Goal: Task Accomplishment & Management: Complete application form

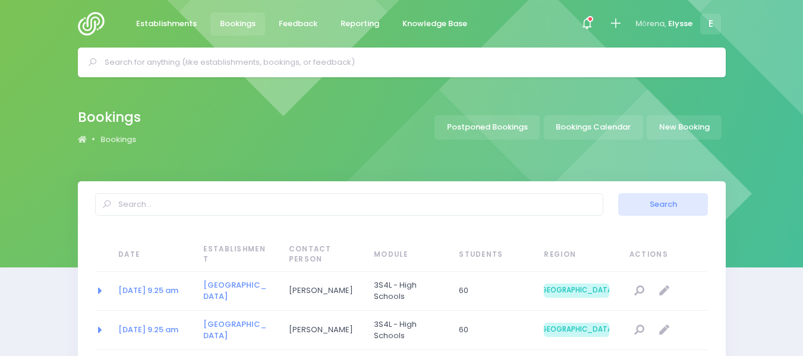
select select "20"
click at [679, 130] on link "New Booking" at bounding box center [684, 127] width 75 height 24
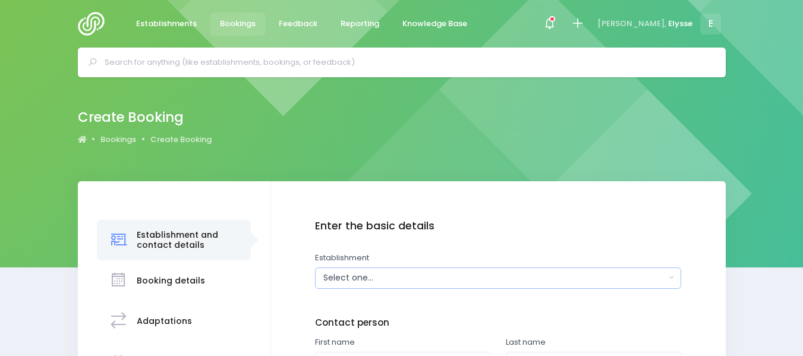
click at [364, 273] on div "Select one..." at bounding box center [494, 278] width 342 height 12
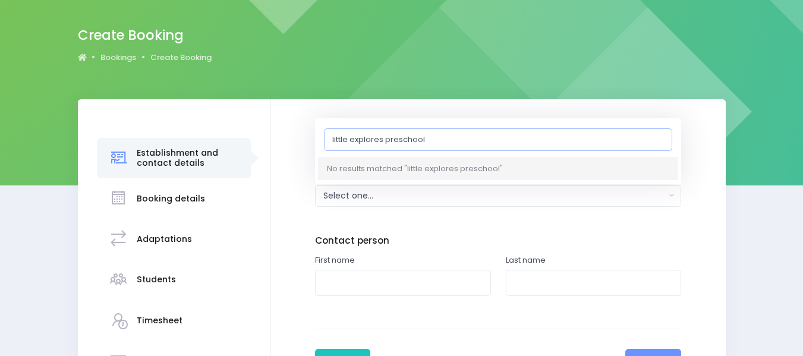
scroll to position [85, 0]
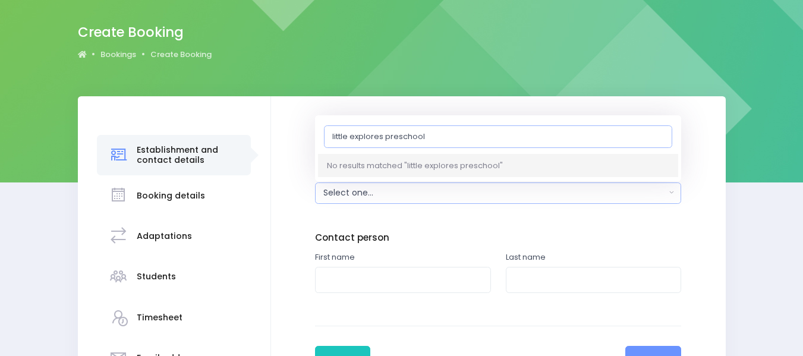
click at [333, 134] on input "little explores preschool" at bounding box center [498, 136] width 348 height 23
type input "ittle explores preschool"
drag, startPoint x: 437, startPoint y: 135, endPoint x: 305, endPoint y: 133, distance: 132.0
click at [305, 133] on div "Enter the basic details Establishment Select one... 120 Aerodrome Rd Preschool …" at bounding box center [498, 276] width 455 height 361
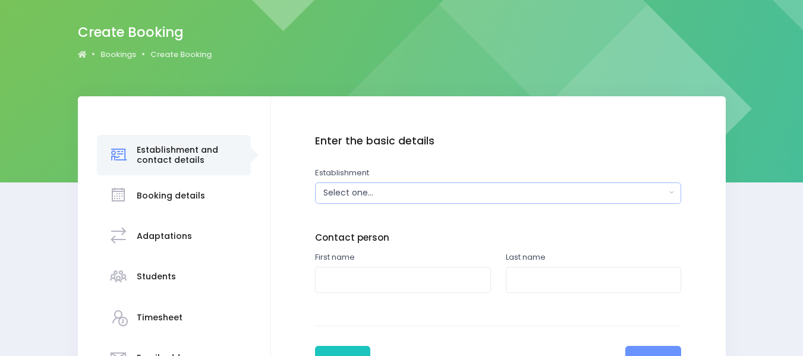
click at [382, 195] on div "Select one..." at bounding box center [494, 193] width 342 height 12
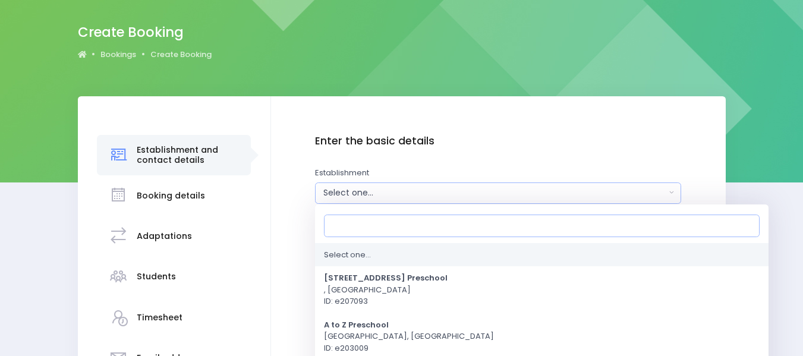
scroll to position [122, 0]
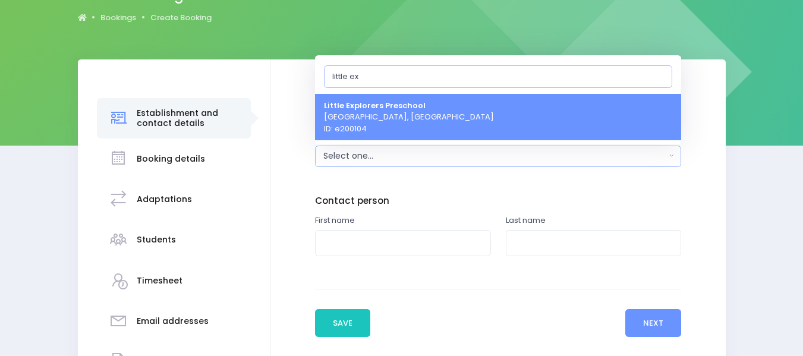
type input "little ex"
click at [405, 106] on strong "Little Explorers Preschool" at bounding box center [375, 104] width 102 height 11
select select "200104"
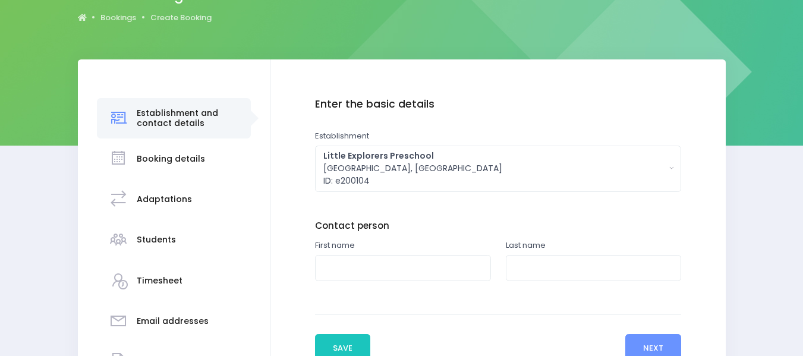
click at [348, 246] on label "First name" at bounding box center [335, 246] width 40 height 12
click at [344, 269] on input "text" at bounding box center [403, 268] width 176 height 27
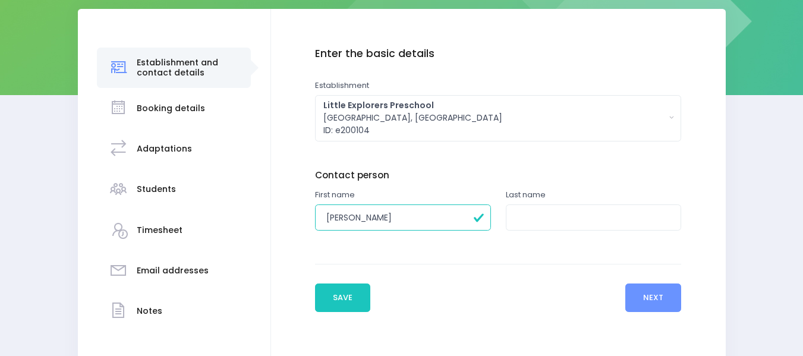
scroll to position [173, 0]
type input "Tracy"
click at [562, 225] on input "text" at bounding box center [594, 217] width 176 height 27
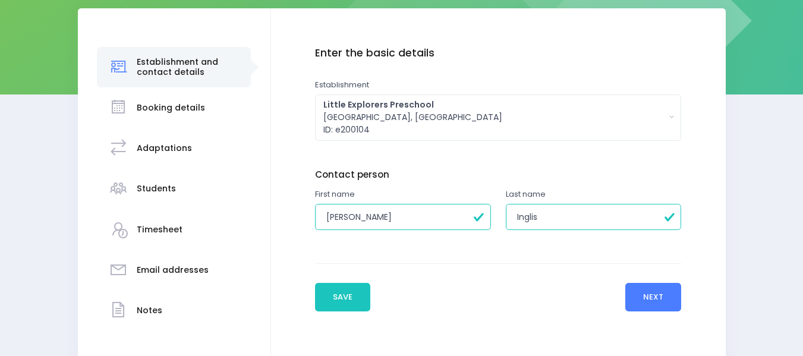
type input "Inglis"
click at [656, 299] on button "Next" at bounding box center [653, 297] width 56 height 29
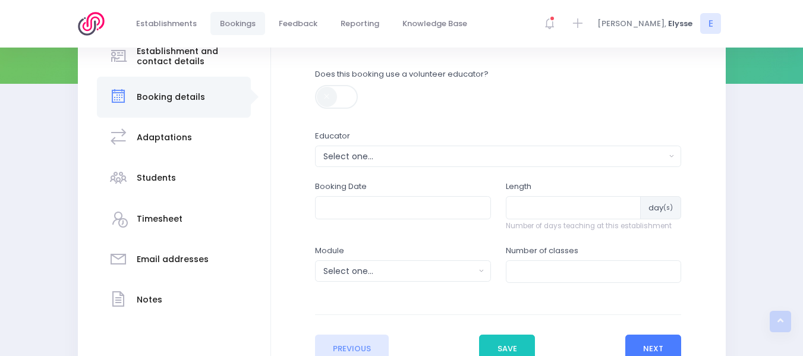
scroll to position [184, 0]
click at [344, 159] on div "Select one..." at bounding box center [494, 156] width 342 height 12
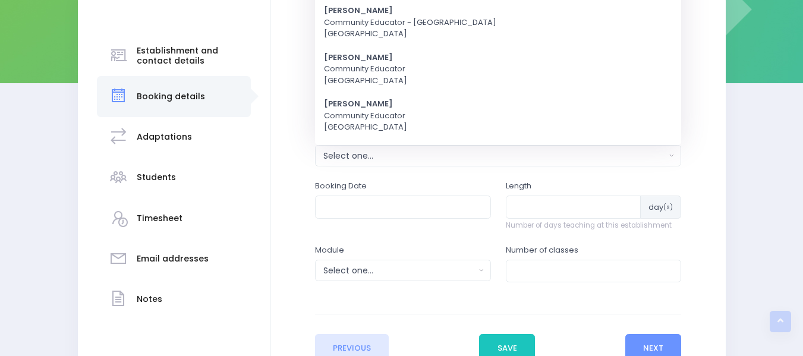
scroll to position [0, 0]
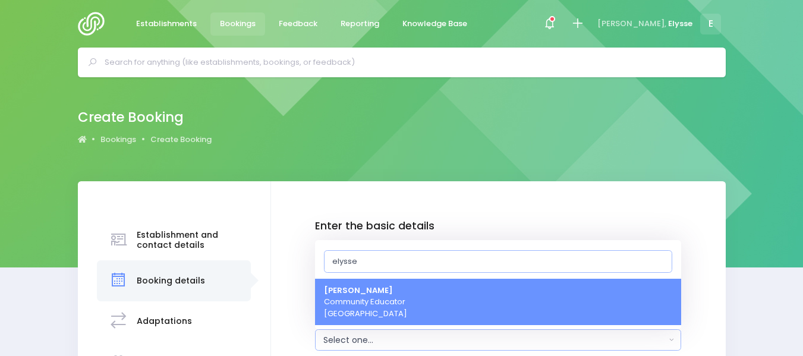
type input "elysse"
click at [373, 317] on span "Elysse Renouf Community Educator South Island Region" at bounding box center [365, 302] width 83 height 35
select select "319874"
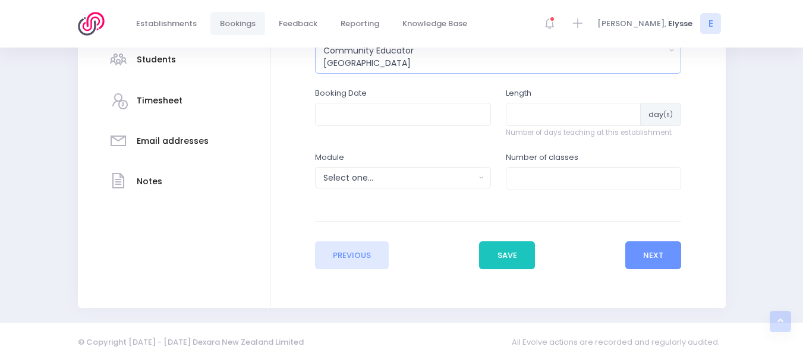
scroll to position [303, 0]
click at [357, 117] on input "text" at bounding box center [403, 113] width 176 height 23
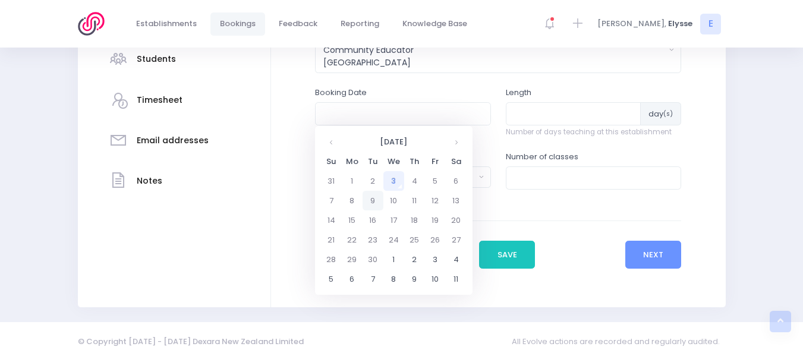
click at [373, 199] on td "9" at bounding box center [373, 201] width 21 height 20
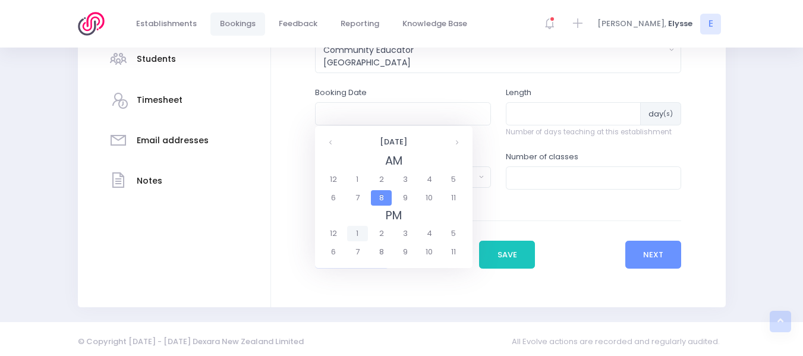
click at [355, 233] on span "1" at bounding box center [357, 233] width 21 height 15
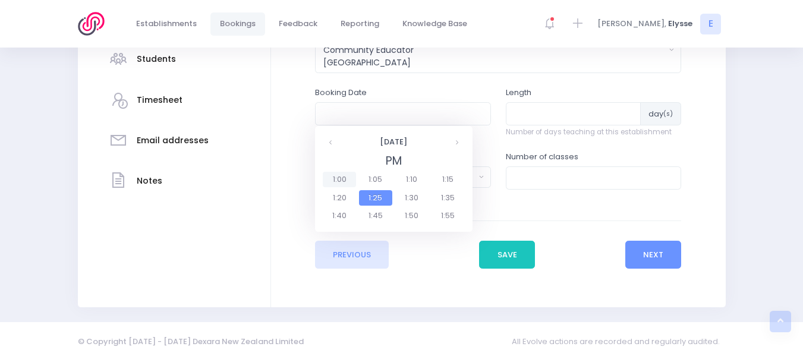
click at [336, 178] on span "1:00" at bounding box center [339, 179] width 33 height 15
type input "09/09/2025 01:00 PM"
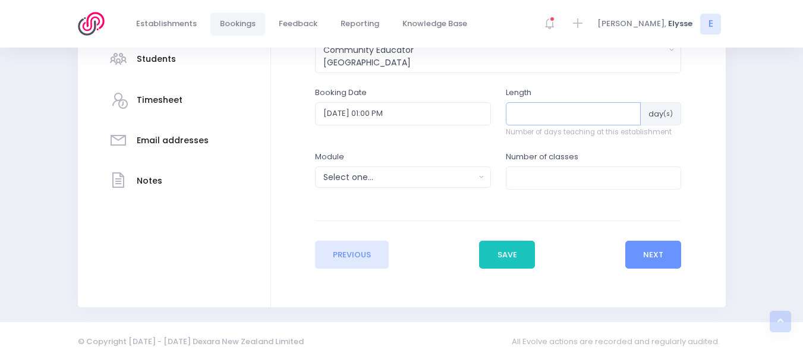
click at [542, 114] on input "number" at bounding box center [574, 113] width 136 height 23
type input "1"
click at [481, 178] on button "Select one..." at bounding box center [403, 176] width 176 height 21
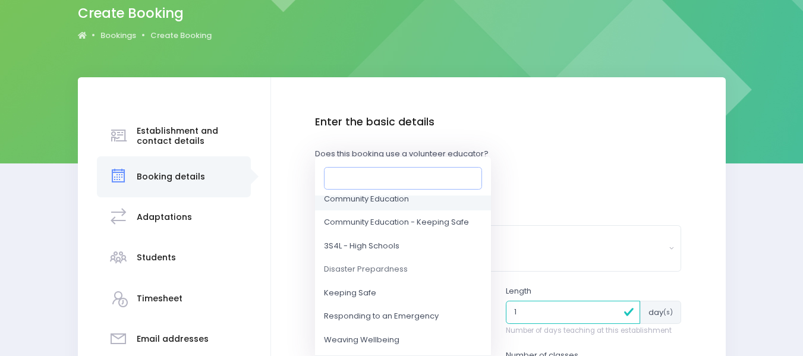
scroll to position [73, 0]
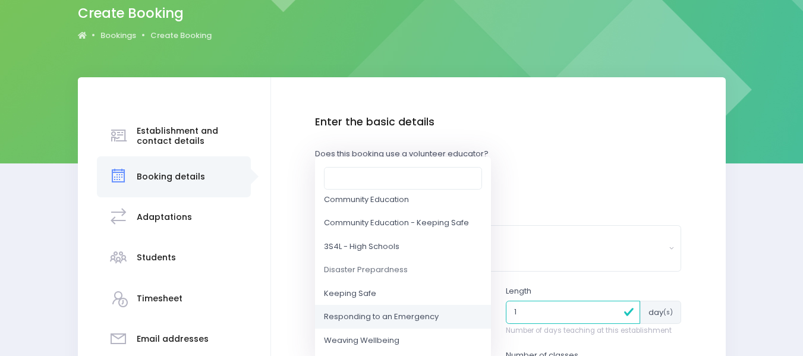
click at [378, 313] on span "Responding to an Emergency" at bounding box center [381, 317] width 115 height 12
select select "Responding to an Emergency"
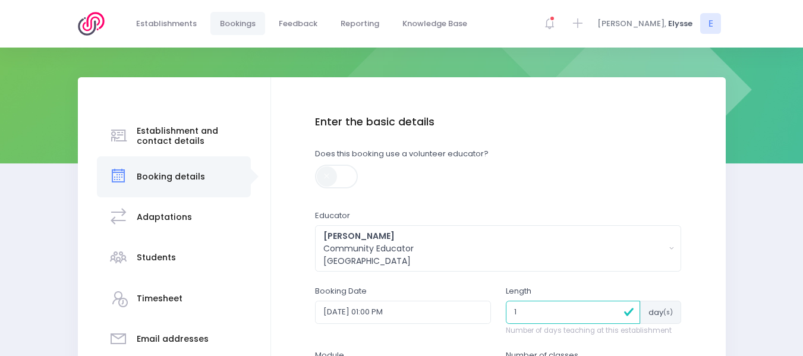
scroll to position [302, 0]
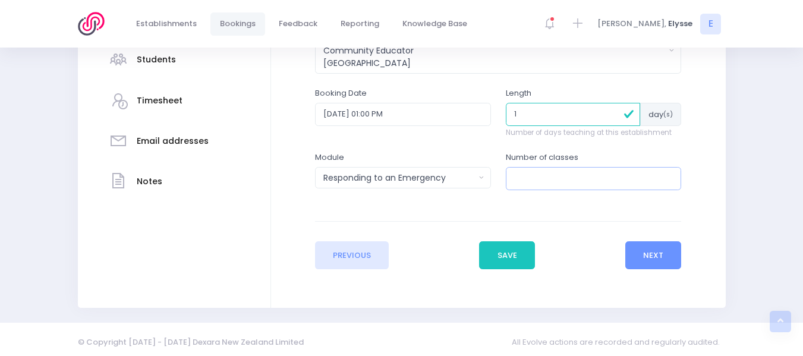
click at [577, 181] on input "number" at bounding box center [594, 178] width 176 height 23
type input "1"
click at [671, 246] on button "Next" at bounding box center [653, 255] width 56 height 29
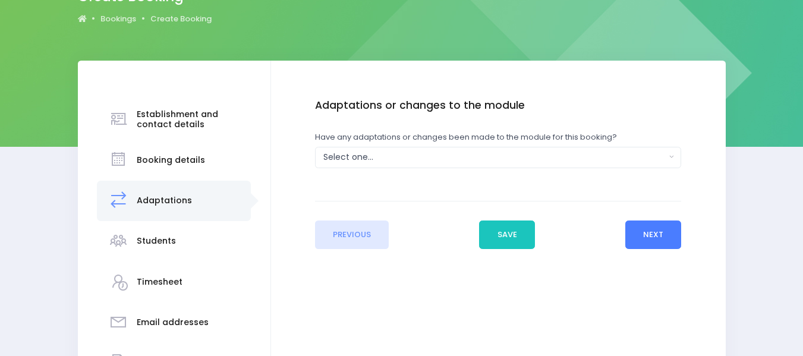
scroll to position [121, 0]
click at [406, 153] on div "Select one..." at bounding box center [494, 156] width 342 height 12
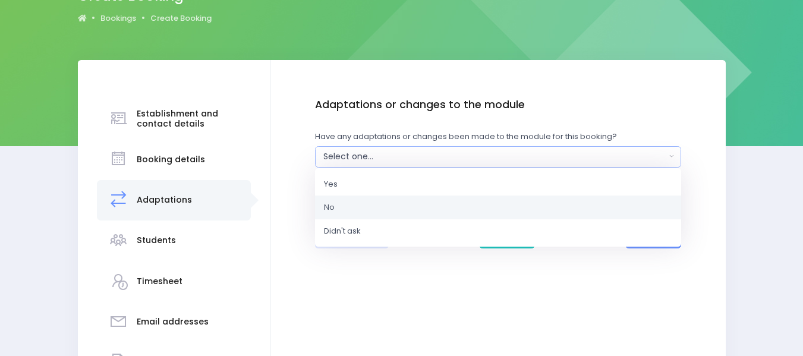
click at [332, 207] on span "No" at bounding box center [329, 208] width 11 height 12
select select "No"
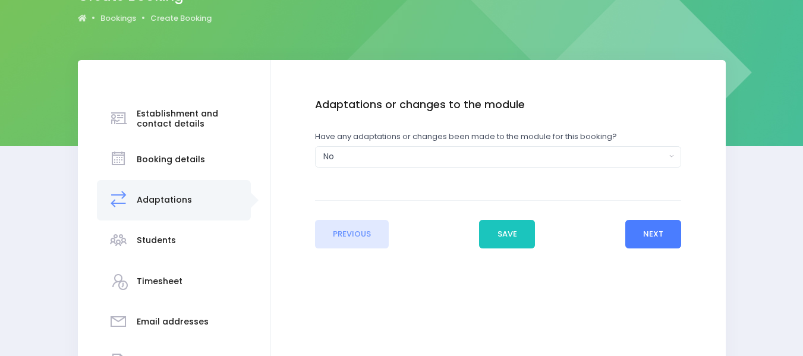
click at [643, 233] on button "Next" at bounding box center [653, 234] width 56 height 29
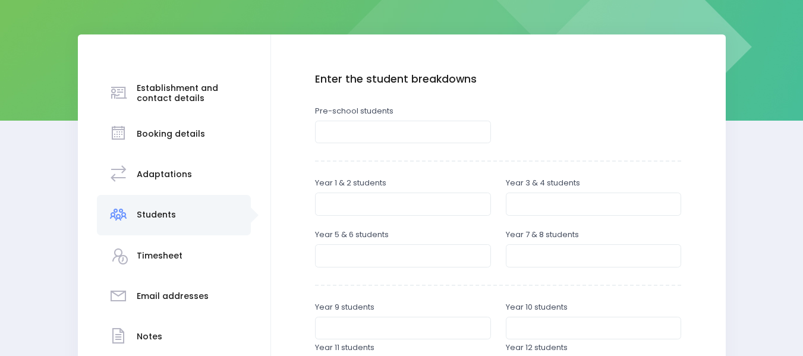
scroll to position [149, 0]
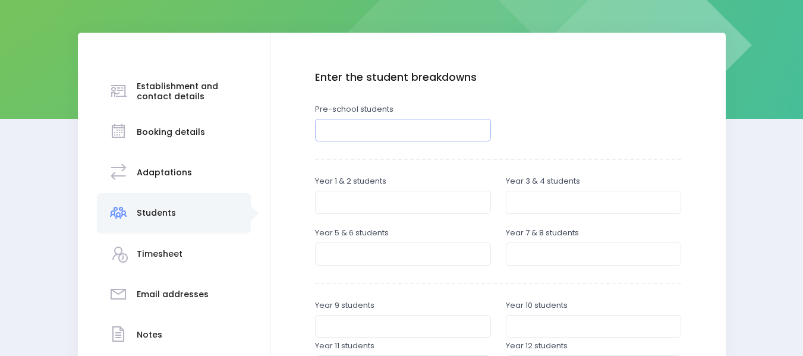
click at [364, 133] on input "number" at bounding box center [403, 130] width 176 height 23
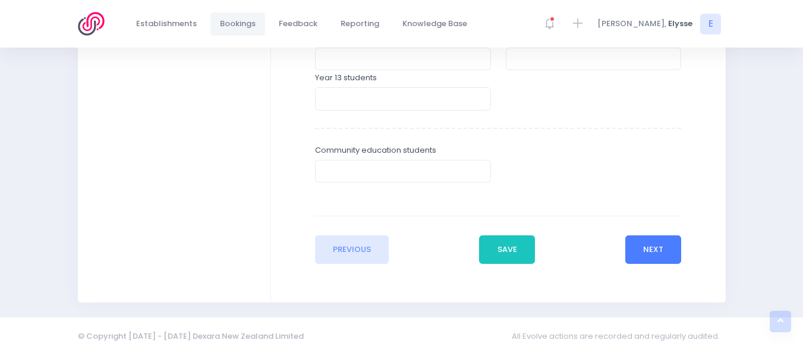
type input "24"
click at [660, 248] on button "Next" at bounding box center [653, 249] width 56 height 29
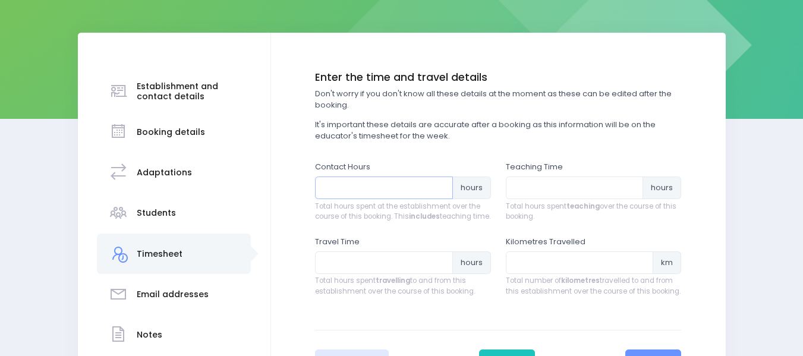
click at [333, 190] on input "number" at bounding box center [384, 188] width 138 height 23
type input "1"
click at [528, 191] on input "number" at bounding box center [575, 188] width 138 height 23
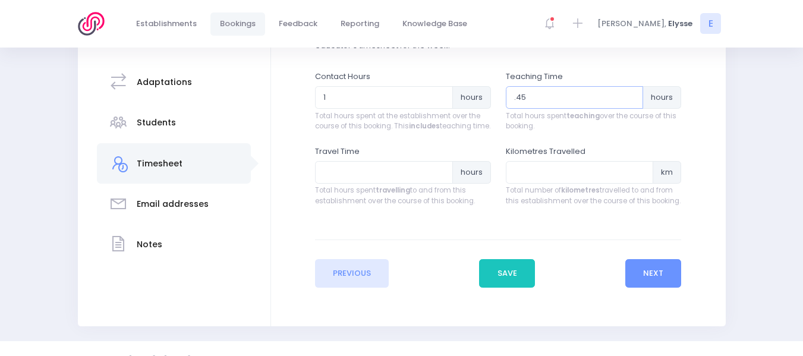
scroll to position [273, 0]
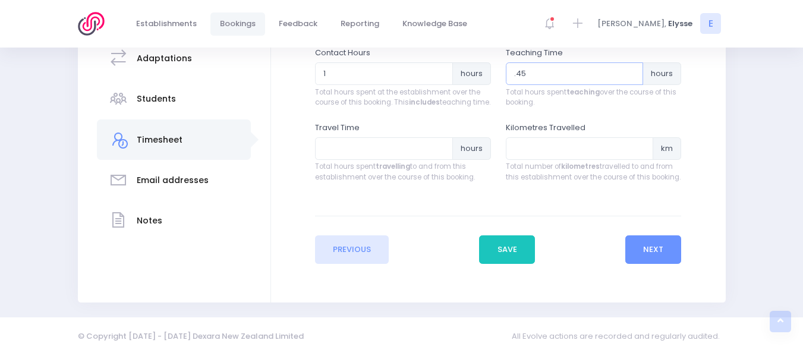
type input ".45"
click at [355, 146] on input "number" at bounding box center [384, 148] width 138 height 23
click at [339, 153] on input ".25" at bounding box center [384, 148] width 138 height 23
type input ".2"
type input ".3"
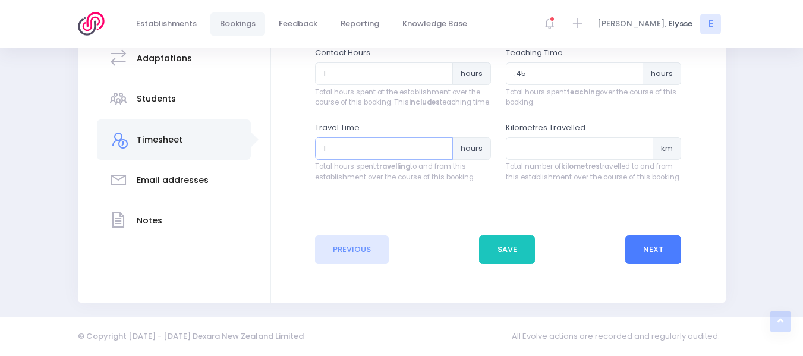
type input "1"
click at [651, 249] on button "Next" at bounding box center [653, 249] width 56 height 29
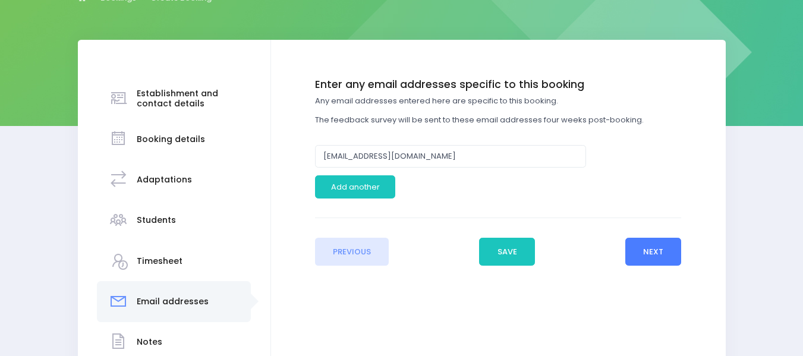
scroll to position [142, 0]
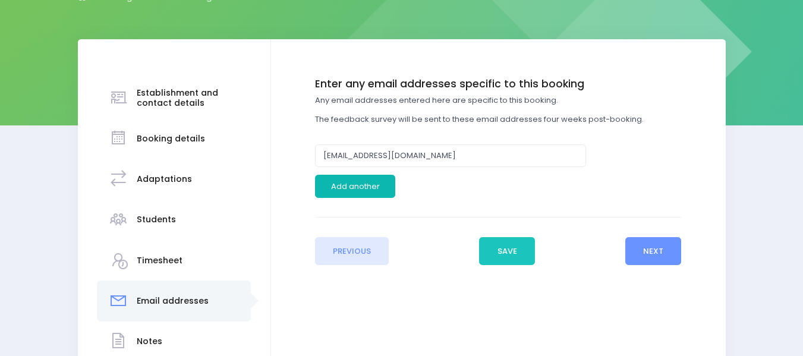
click at [361, 185] on button "Add another" at bounding box center [355, 186] width 80 height 23
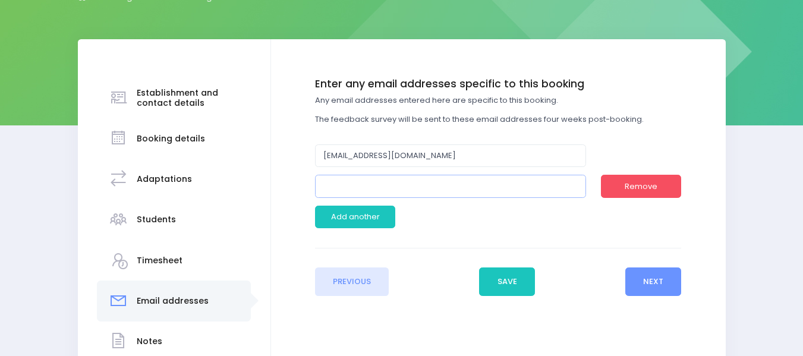
click at [333, 190] on input "email" at bounding box center [450, 186] width 271 height 23
paste input "tracymstie1973@gmail.com"
type input "tracymstie1973@gmail.com"
click at [652, 281] on button "Next" at bounding box center [653, 281] width 56 height 29
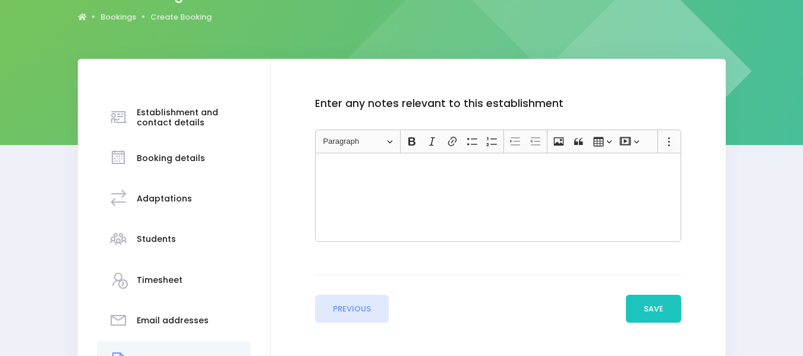
scroll to position [160, 0]
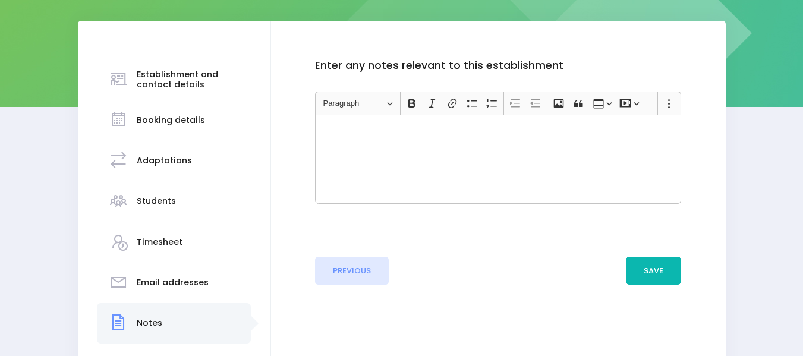
click at [653, 270] on button "Save" at bounding box center [654, 271] width 56 height 29
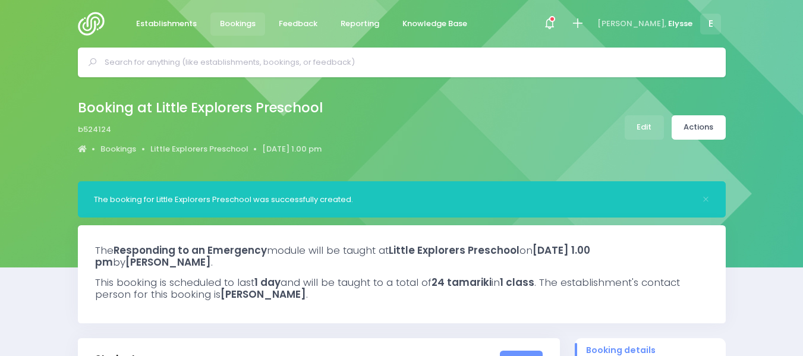
select select "5"
click at [694, 124] on link "Actions" at bounding box center [699, 127] width 54 height 24
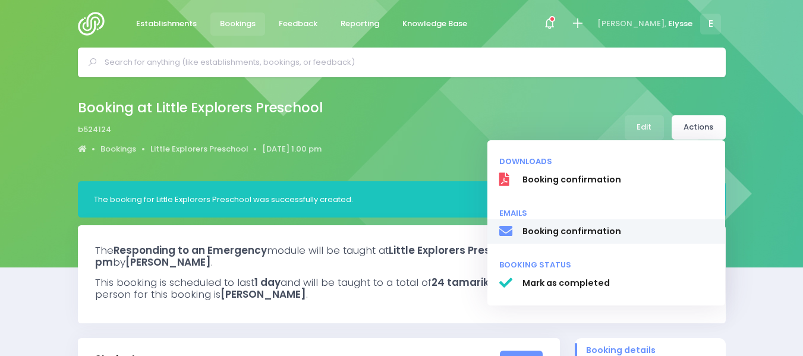
click at [564, 231] on span "Booking confirmation" at bounding box center [617, 231] width 191 height 12
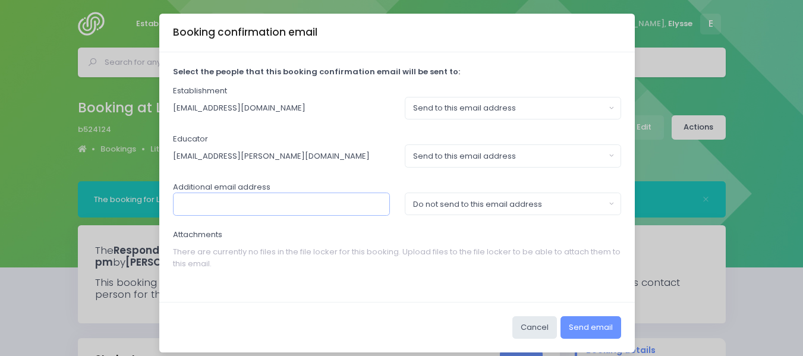
click at [250, 202] on input "text" at bounding box center [281, 204] width 217 height 23
paste input "tracymstie1973@gmail.com"
type input "tracymstie1973@gmail.com"
click at [604, 206] on button "Do not send to this email address" at bounding box center [513, 204] width 217 height 23
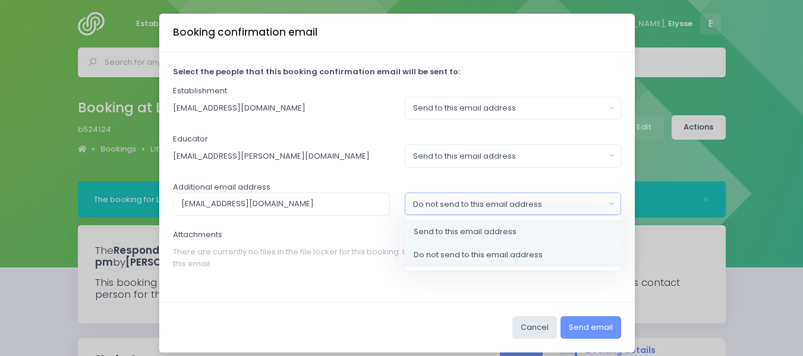
click at [467, 228] on span "Send to this email address" at bounding box center [465, 232] width 103 height 12
select select "send"
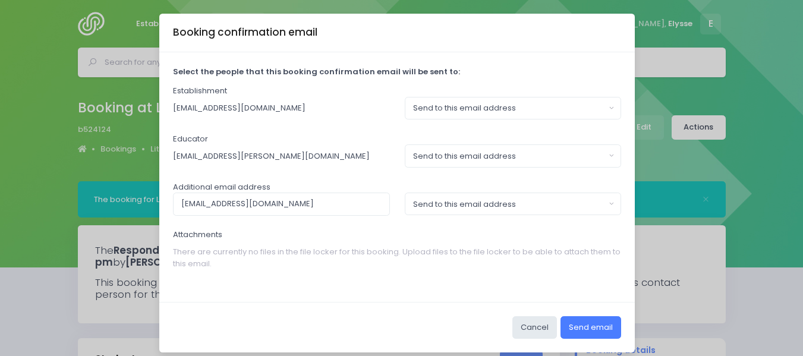
click at [587, 325] on button "Send email" at bounding box center [591, 327] width 61 height 23
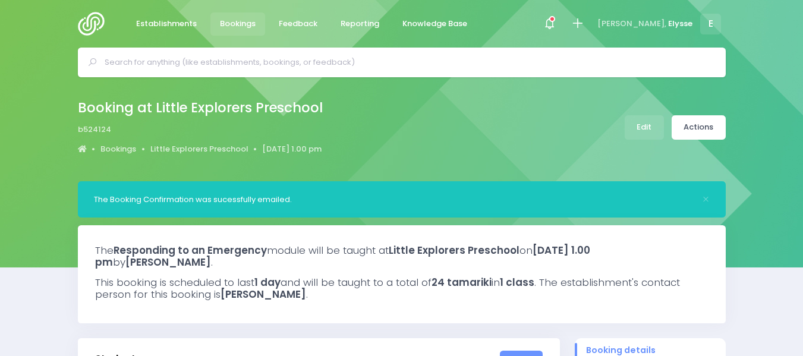
select select "5"
click at [247, 19] on span "Bookings" at bounding box center [238, 24] width 36 height 12
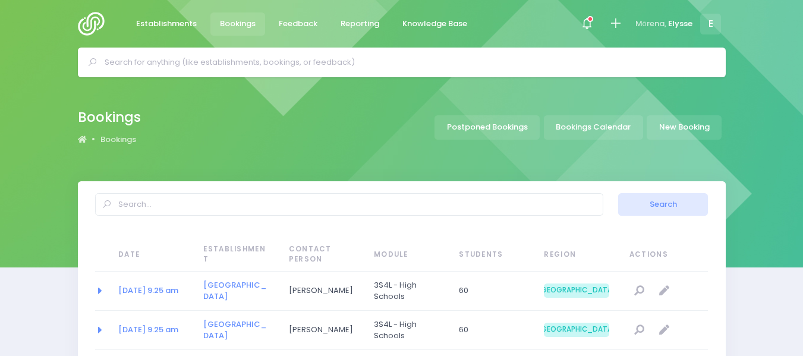
select select "20"
click at [687, 130] on link "New Booking" at bounding box center [684, 127] width 75 height 24
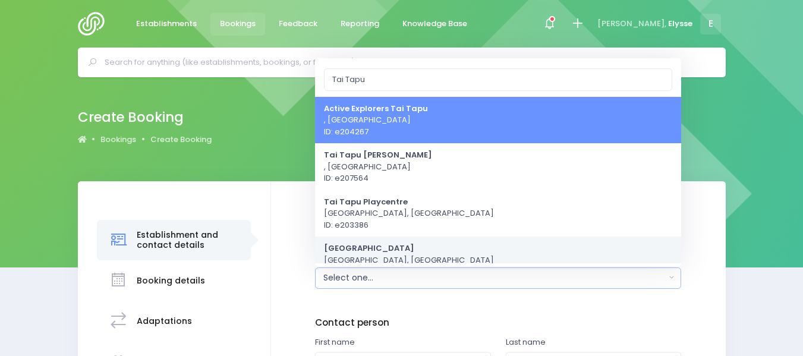
type input "Tai Tapu"
click at [386, 254] on span "Tai Tapu School Christchurch, South Island Region ID: e207782" at bounding box center [409, 260] width 170 height 35
select select "207782"
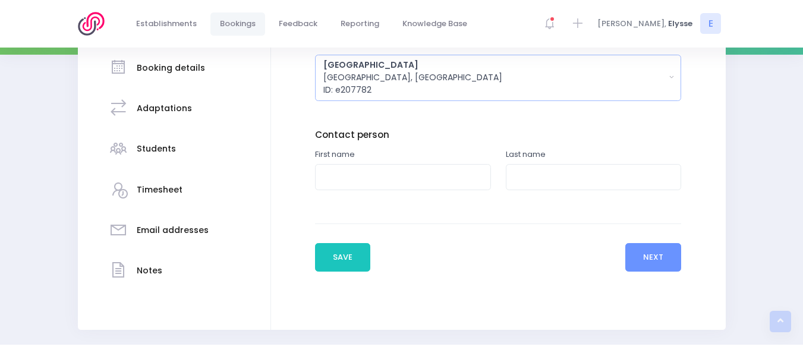
scroll to position [214, 0]
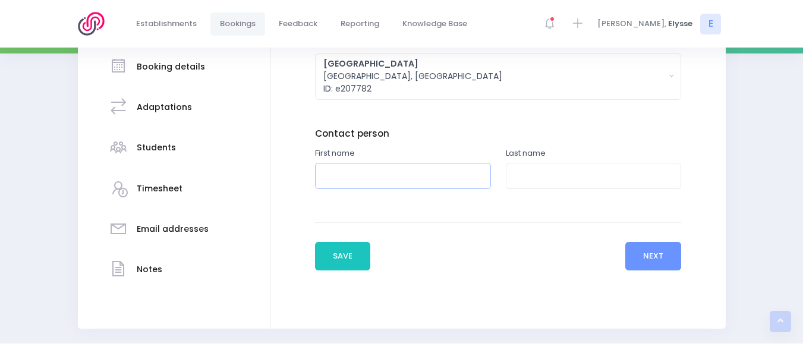
drag, startPoint x: 361, startPoint y: 177, endPoint x: 335, endPoint y: 122, distance: 60.3
click at [361, 177] on input "text" at bounding box center [403, 176] width 176 height 27
type input "Amanda"
click at [549, 173] on input "text" at bounding box center [594, 176] width 176 height 27
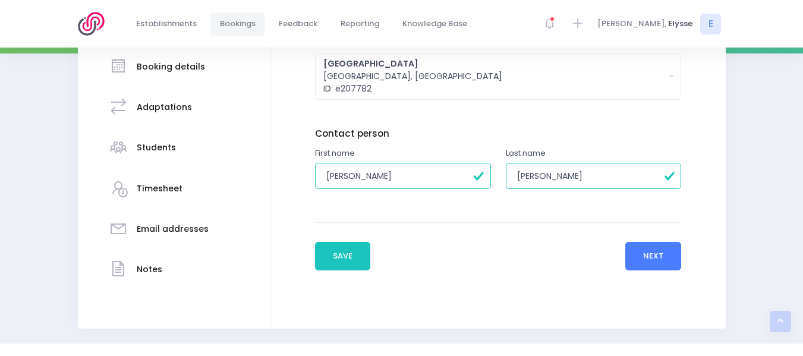
type input "Clarkson"
click at [650, 256] on button "Next" at bounding box center [653, 256] width 56 height 29
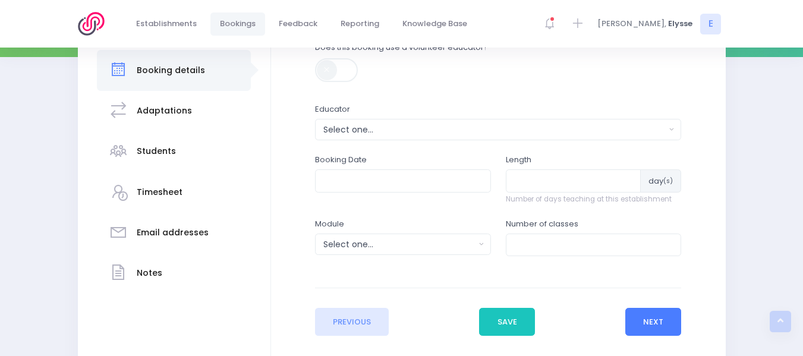
scroll to position [221, 0]
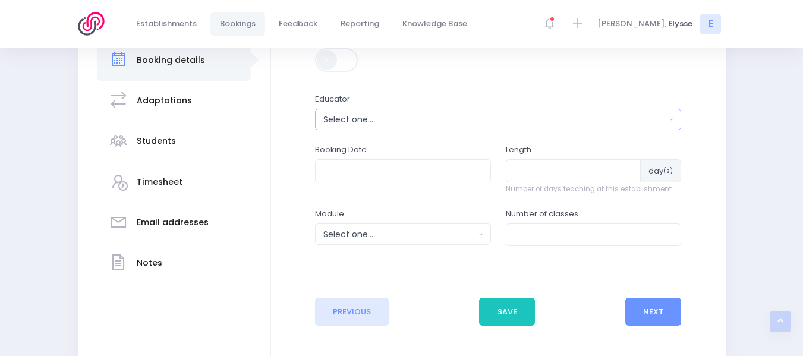
click at [390, 121] on div "Select one..." at bounding box center [494, 120] width 342 height 12
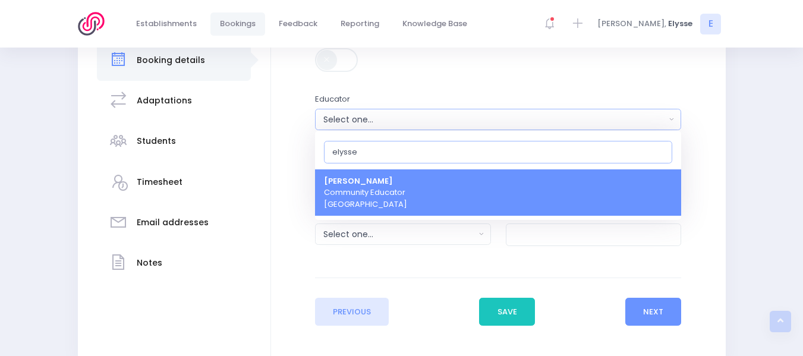
type input "elysse"
click at [380, 184] on span "Elysse Renouf Community Educator South Island Region" at bounding box center [365, 192] width 83 height 35
select select "319874"
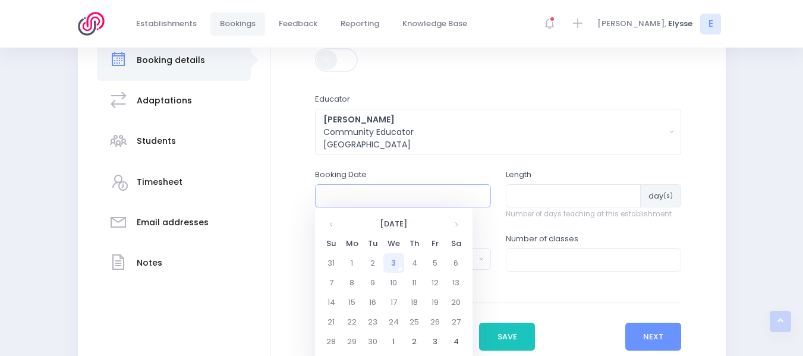
click at [369, 196] on input "text" at bounding box center [403, 195] width 176 height 23
click at [453, 225] on th at bounding box center [456, 224] width 21 height 20
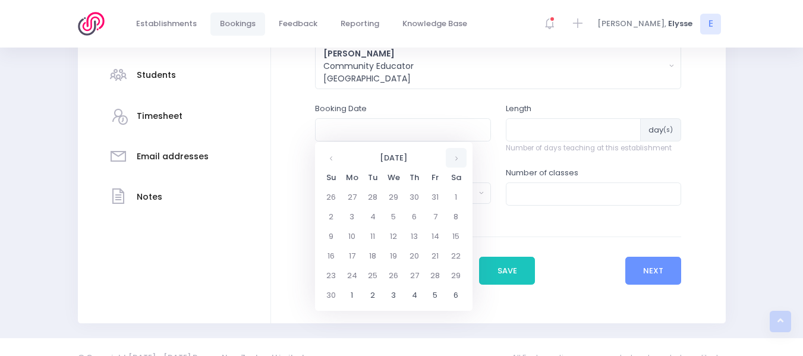
scroll to position [287, 0]
click at [455, 160] on th at bounding box center [456, 157] width 21 height 20
click at [376, 214] on td "9" at bounding box center [373, 216] width 21 height 20
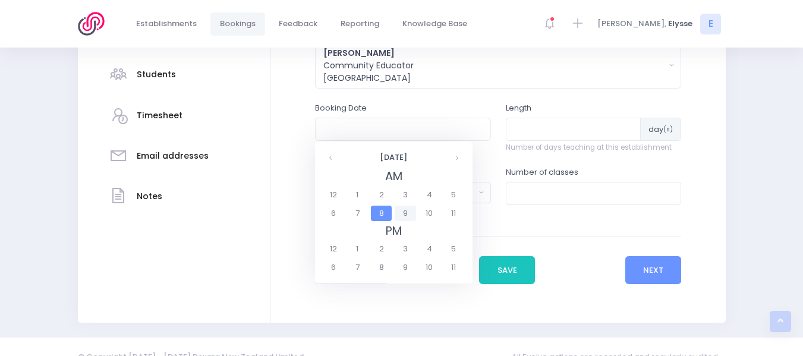
click at [408, 210] on span "9" at bounding box center [405, 213] width 21 height 15
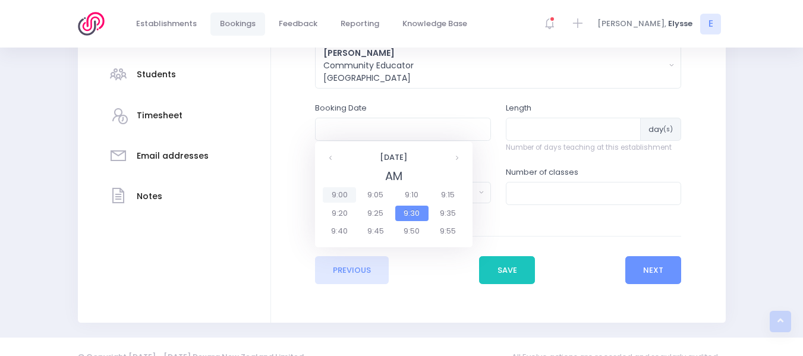
click at [342, 190] on span "9:00" at bounding box center [339, 194] width 33 height 15
type input "09/12/2025 09:00 AM"
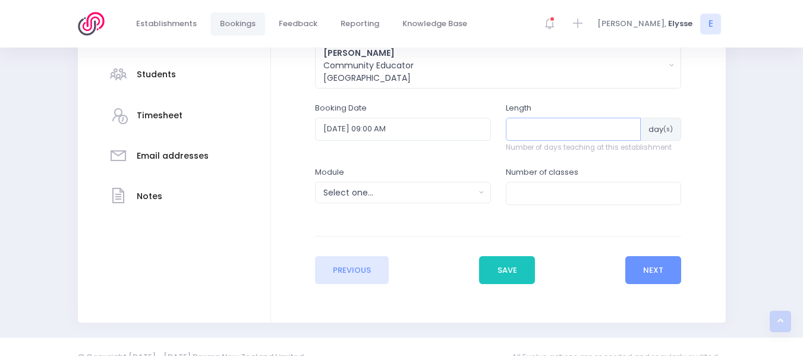
click at [567, 127] on input "number" at bounding box center [574, 129] width 136 height 23
type input "3"
click at [481, 194] on button "Select one..." at bounding box center [403, 192] width 176 height 21
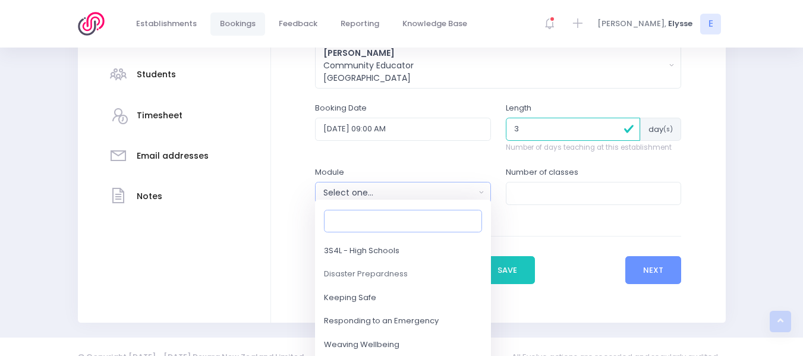
scroll to position [116, 0]
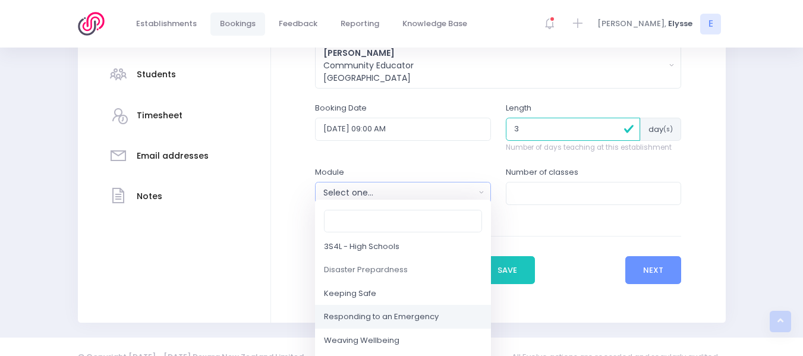
click at [377, 316] on span "Responding to an Emergency" at bounding box center [381, 317] width 115 height 12
select select "Responding to an Emergency"
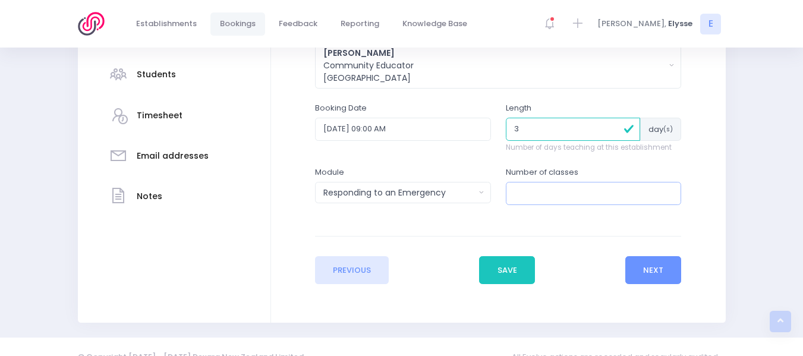
click at [574, 198] on input "number" at bounding box center [594, 193] width 176 height 23
type input "11"
click at [656, 273] on button "Next" at bounding box center [653, 270] width 56 height 29
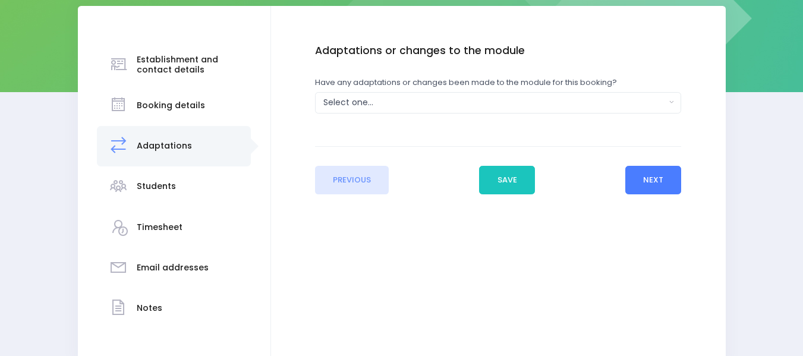
scroll to position [176, 0]
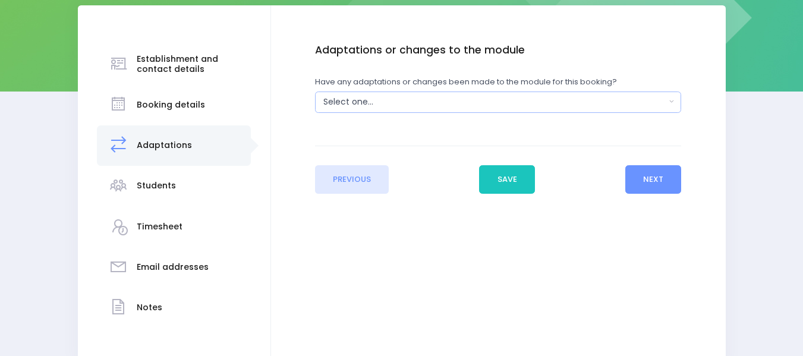
click at [443, 109] on button "Select one..." at bounding box center [498, 102] width 366 height 21
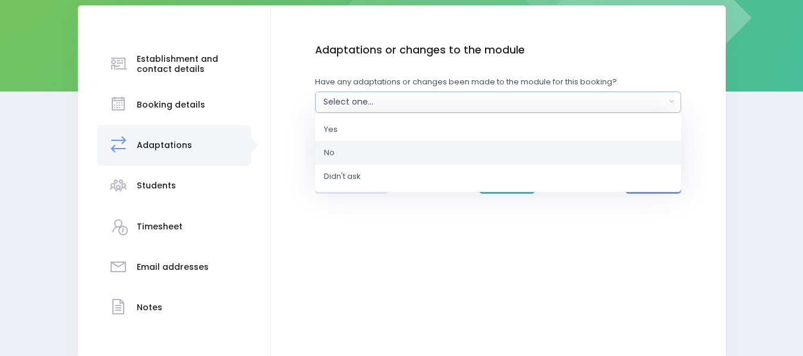
click at [334, 147] on span "No" at bounding box center [329, 153] width 11 height 12
select select "No"
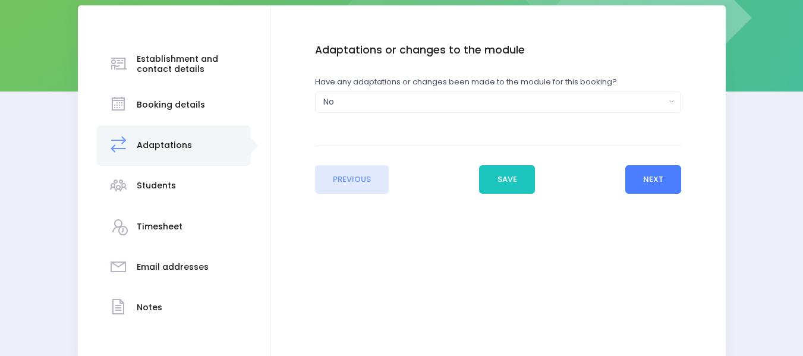
click at [651, 180] on button "Next" at bounding box center [653, 179] width 56 height 29
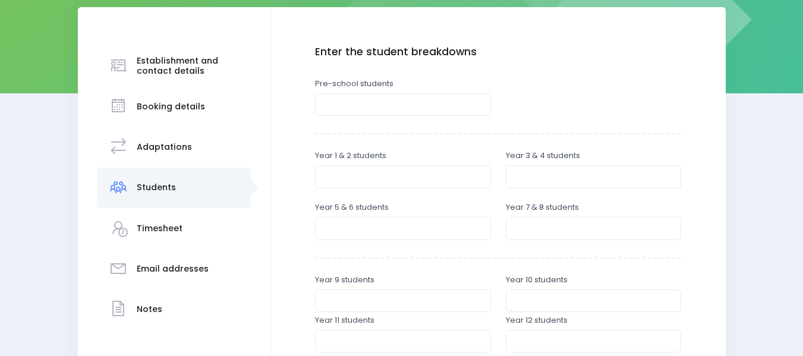
scroll to position [175, 0]
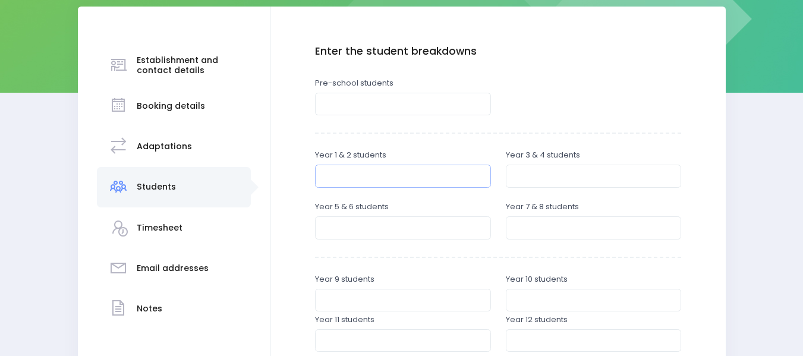
click at [351, 175] on input "number" at bounding box center [403, 176] width 176 height 23
type input "53"
click at [519, 183] on input "number" at bounding box center [594, 176] width 176 height 23
type input "66"
click at [346, 175] on input "53" at bounding box center [403, 176] width 176 height 23
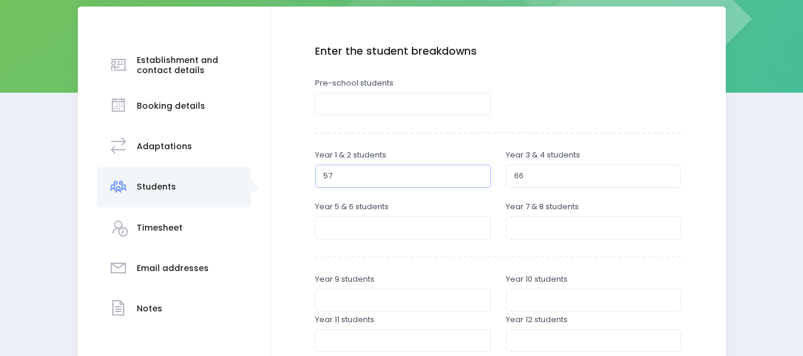
type input "57"
click at [338, 229] on input "number" at bounding box center [403, 227] width 176 height 23
type input "65"
click at [525, 226] on input "number" at bounding box center [594, 227] width 176 height 23
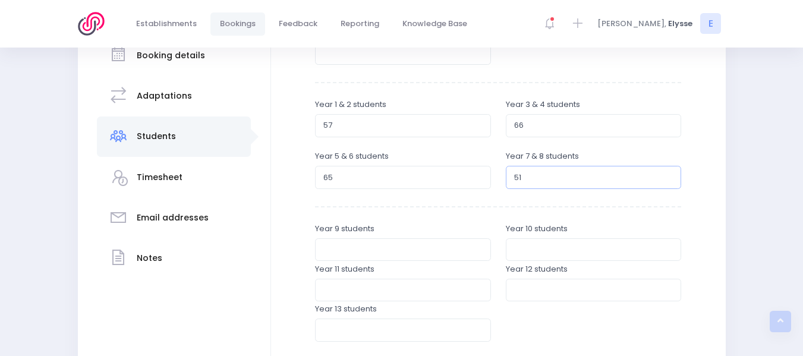
scroll to position [226, 0]
type input "5"
click at [531, 184] on input "78" at bounding box center [594, 176] width 176 height 23
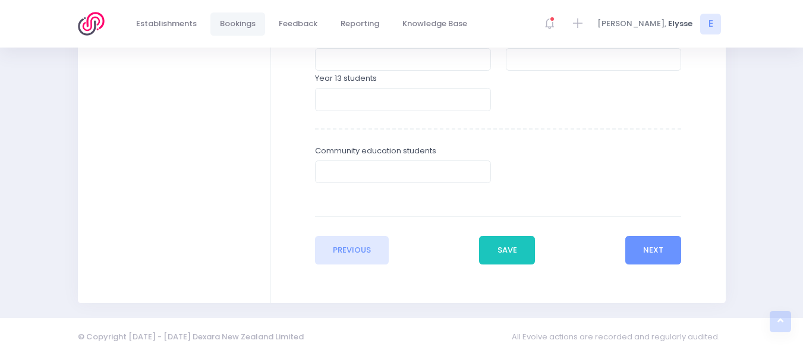
scroll to position [457, 0]
type input "72"
click at [654, 250] on button "Next" at bounding box center [653, 249] width 56 height 29
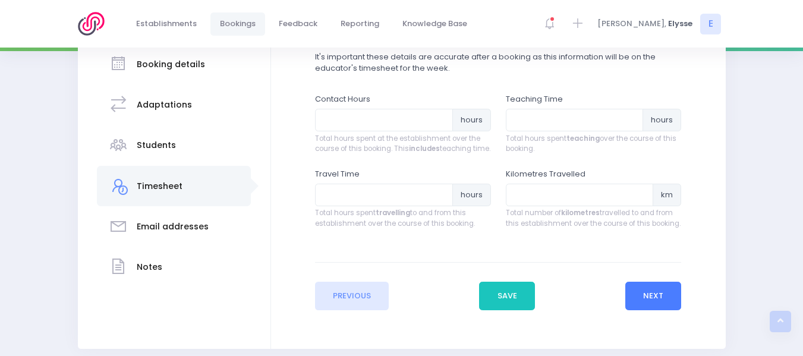
scroll to position [218, 0]
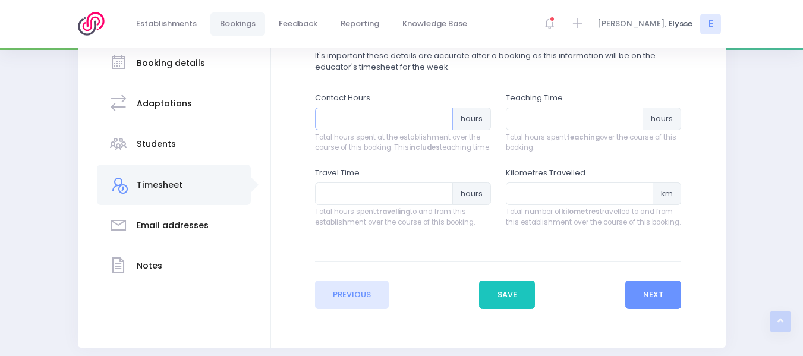
click at [354, 122] on input "number" at bounding box center [384, 119] width 138 height 23
type input "18"
click at [534, 111] on input "number" at bounding box center [575, 119] width 138 height 23
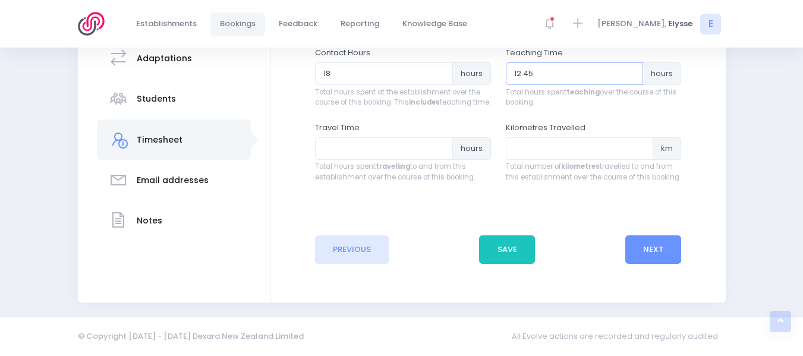
type input "12.45"
click at [359, 149] on input "number" at bounding box center [384, 148] width 138 height 23
type input "1"
click at [671, 253] on button "Next" at bounding box center [653, 249] width 56 height 29
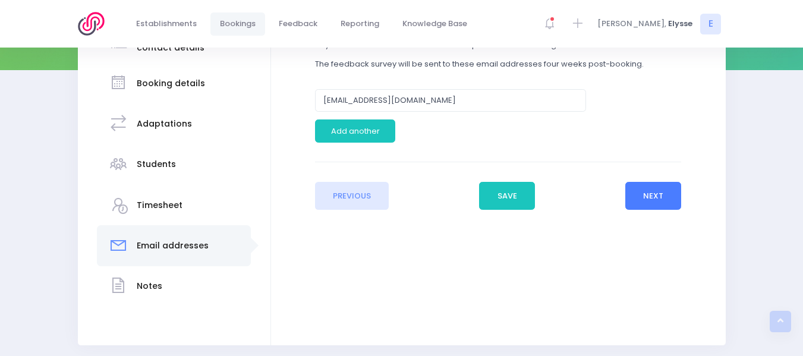
scroll to position [198, 0]
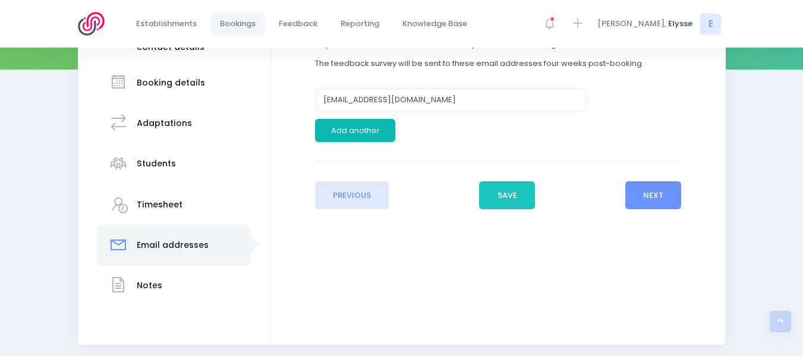
click at [364, 130] on button "Add another" at bounding box center [355, 130] width 80 height 23
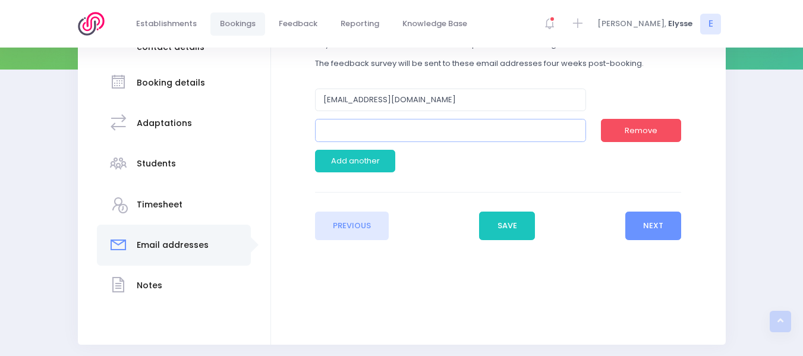
click at [364, 130] on input "email" at bounding box center [450, 130] width 271 height 23
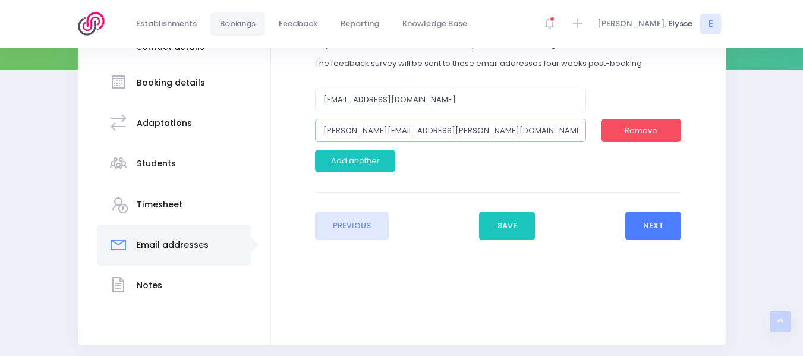
type input "amanda.clarkson@taitapu.school.nz"
click at [648, 231] on button "Next" at bounding box center [653, 226] width 56 height 29
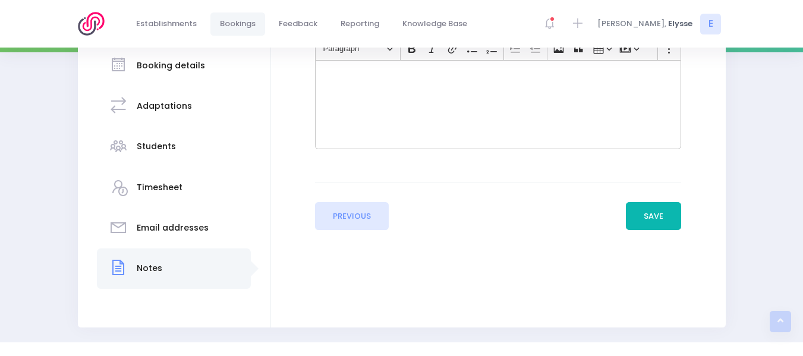
scroll to position [216, 0]
click at [649, 222] on button "Save" at bounding box center [654, 216] width 56 height 29
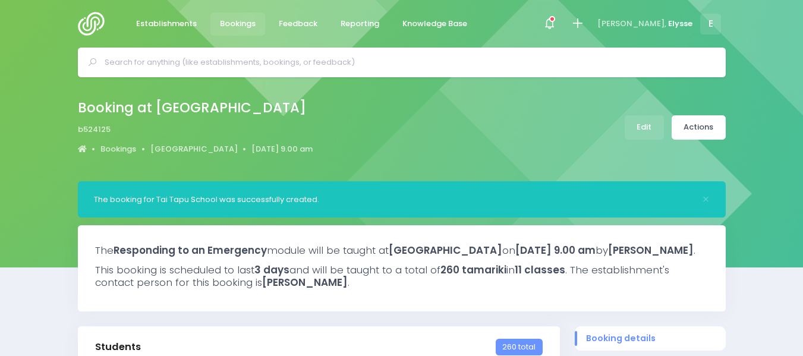
select select "5"
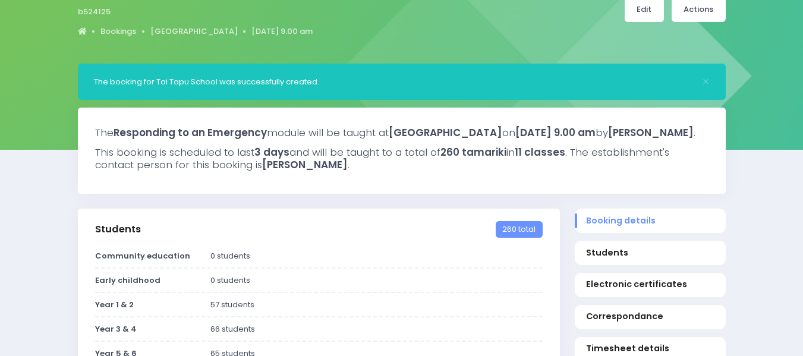
click at [643, 18] on link "Edit" at bounding box center [644, 10] width 39 height 24
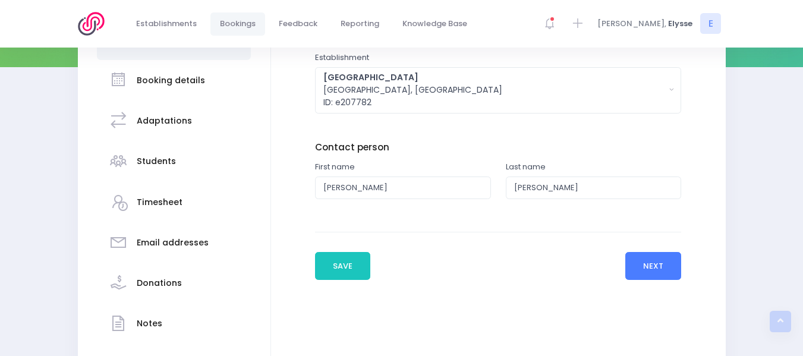
click at [660, 267] on button "Next" at bounding box center [653, 266] width 56 height 29
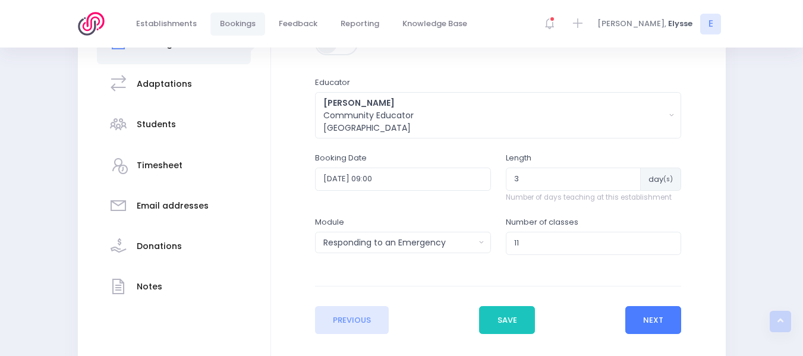
scroll to position [238, 0]
click at [451, 182] on input "[DATE] 09:00" at bounding box center [403, 178] width 176 height 23
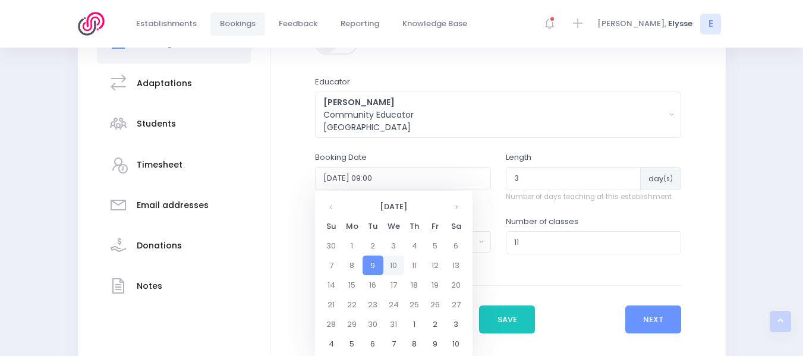
click at [390, 268] on td "10" at bounding box center [393, 266] width 21 height 20
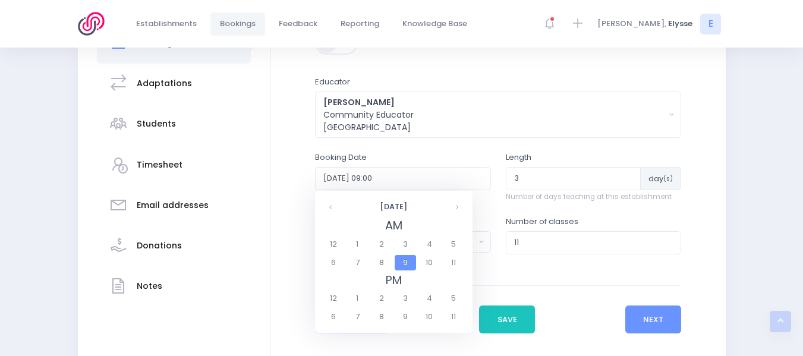
click at [406, 262] on span "9" at bounding box center [405, 262] width 21 height 15
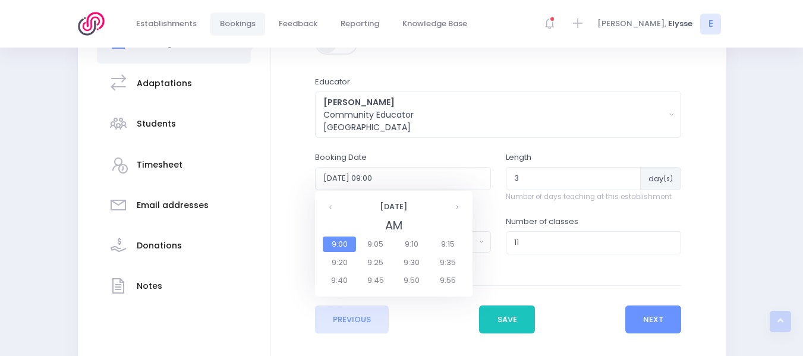
click at [342, 241] on span "9:00" at bounding box center [339, 244] width 33 height 15
type input "[DATE] 09:00"
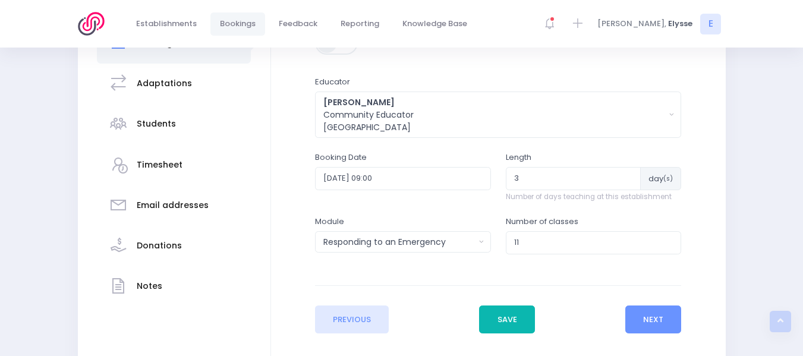
click at [513, 322] on button "Save" at bounding box center [507, 320] width 56 height 29
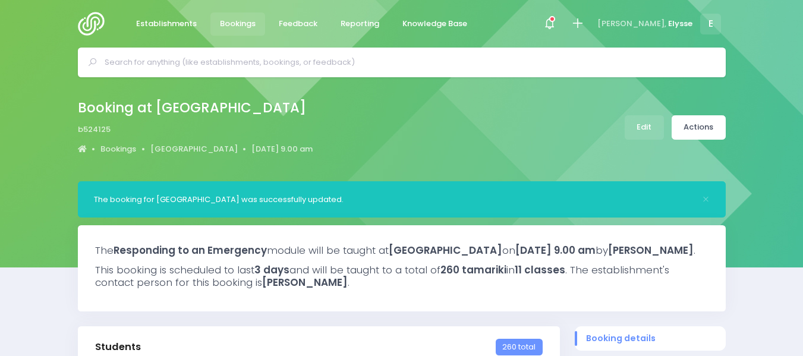
select select "5"
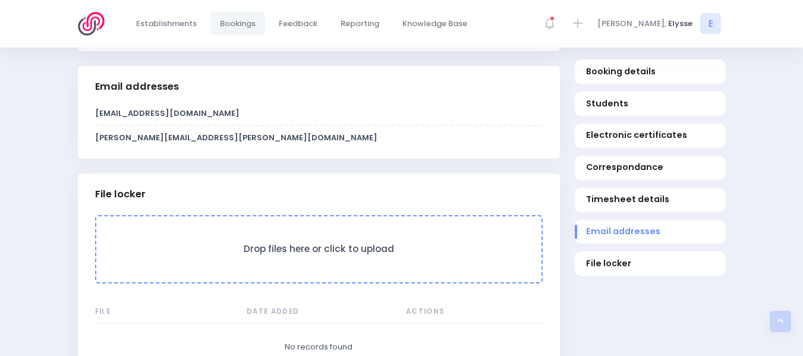
scroll to position [999, 0]
click at [380, 254] on h3 "Drop files here or click to upload" at bounding box center [318, 248] width 421 height 11
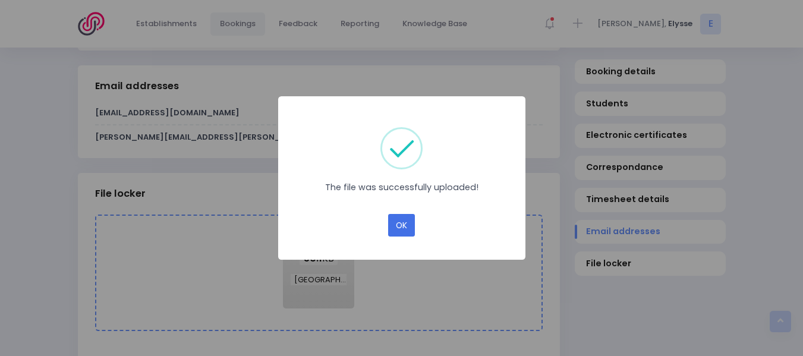
click at [403, 231] on button "OK" at bounding box center [401, 225] width 27 height 23
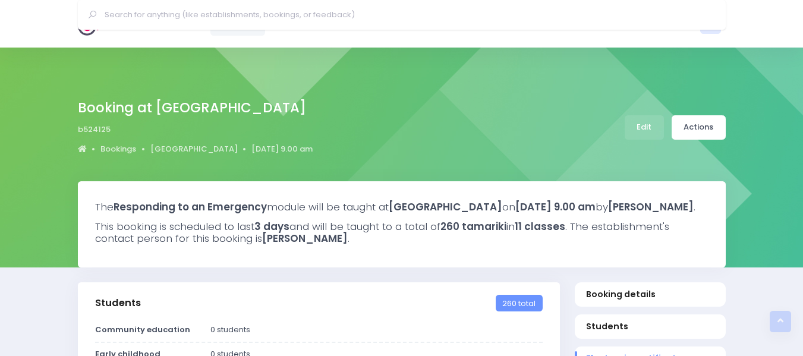
select select "5"
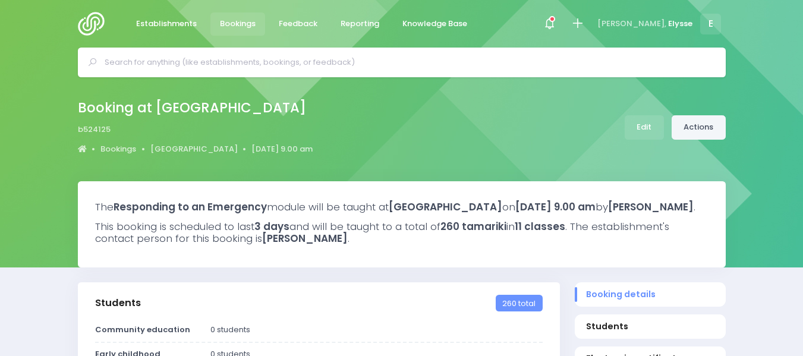
click at [709, 126] on link "Actions" at bounding box center [699, 127] width 54 height 24
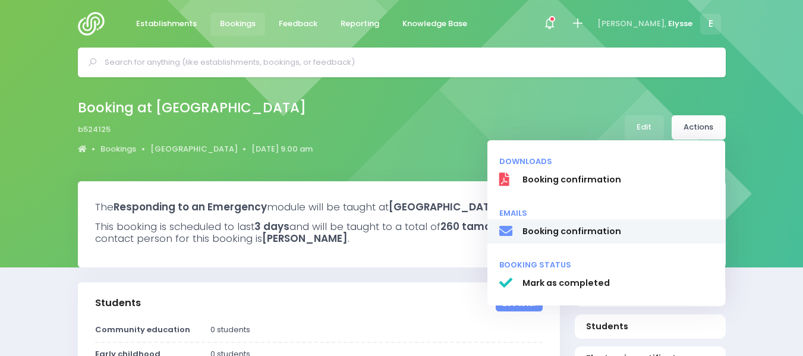
click at [557, 226] on span "Booking confirmation" at bounding box center [617, 231] width 191 height 12
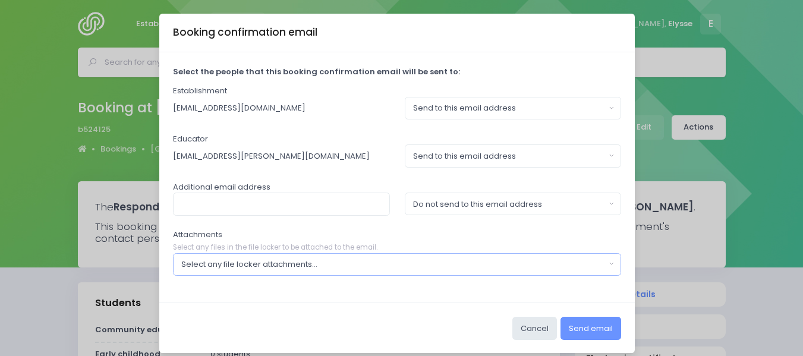
click at [282, 272] on button "Select any file locker attachments..." at bounding box center [397, 264] width 449 height 23
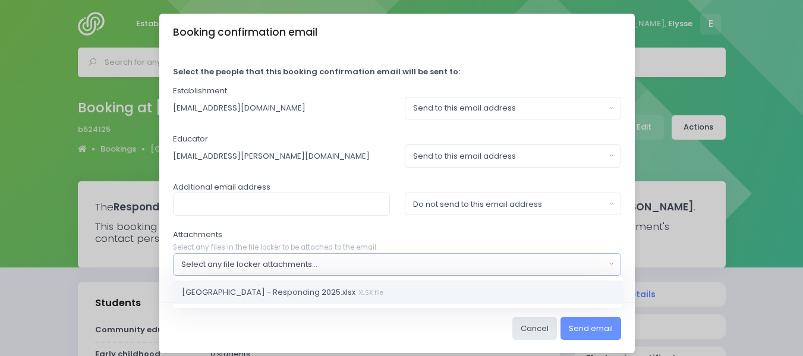
click at [228, 293] on span "Tai Tapu School - Responding 2025.xlsx XLSX file" at bounding box center [283, 292] width 202 height 12
select select "11181"
click at [247, 208] on input "text" at bounding box center [281, 204] width 217 height 23
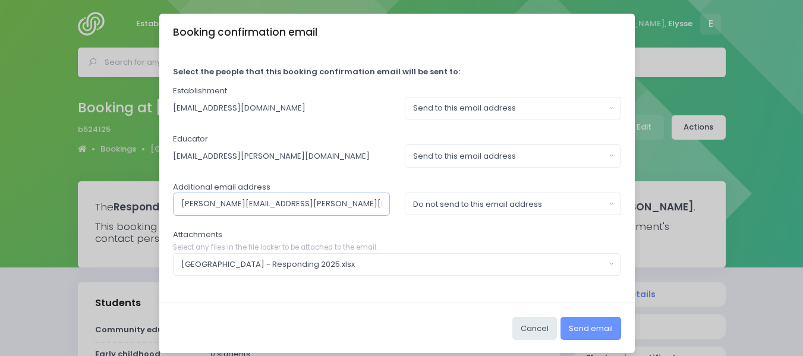
type input "[PERSON_NAME][EMAIL_ADDRESS][PERSON_NAME][DOMAIN_NAME]"
click at [603, 203] on button "Do not send to this email address" at bounding box center [513, 204] width 217 height 23
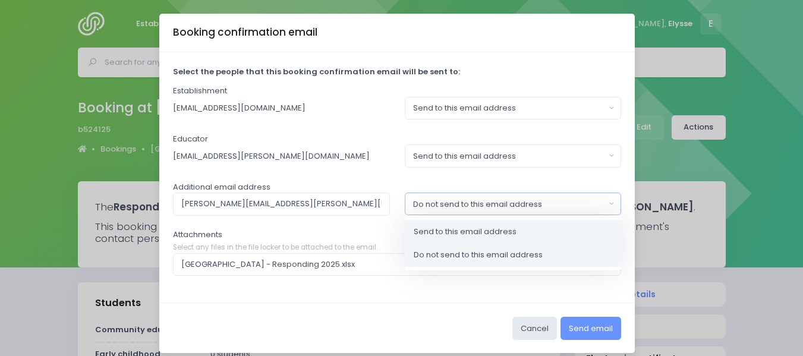
click at [497, 227] on span "Send to this email address" at bounding box center [465, 232] width 103 height 12
select select "send"
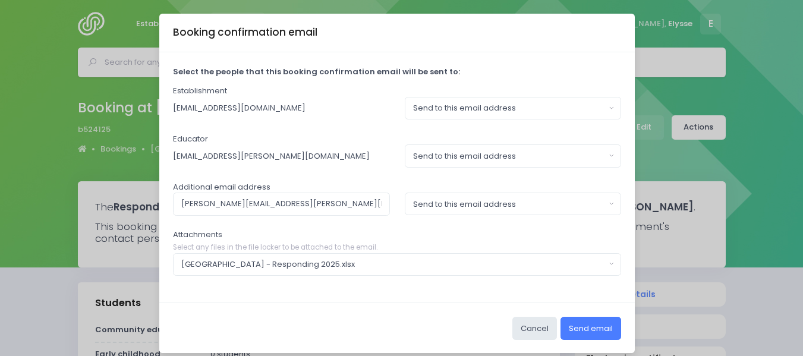
click at [577, 323] on button "Send email" at bounding box center [591, 328] width 61 height 23
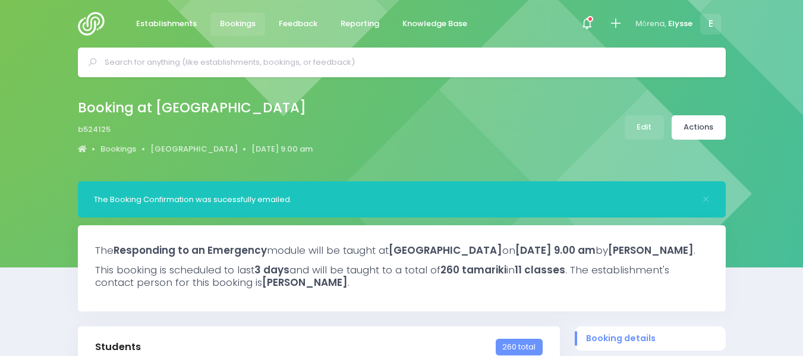
select select "5"
click at [100, 20] on img at bounding box center [95, 24] width 34 height 24
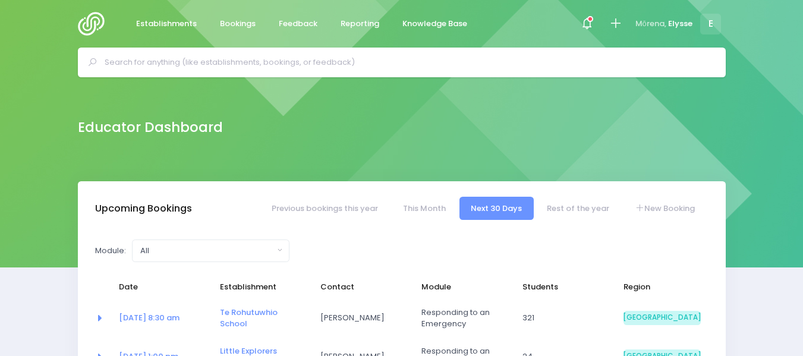
select select "5"
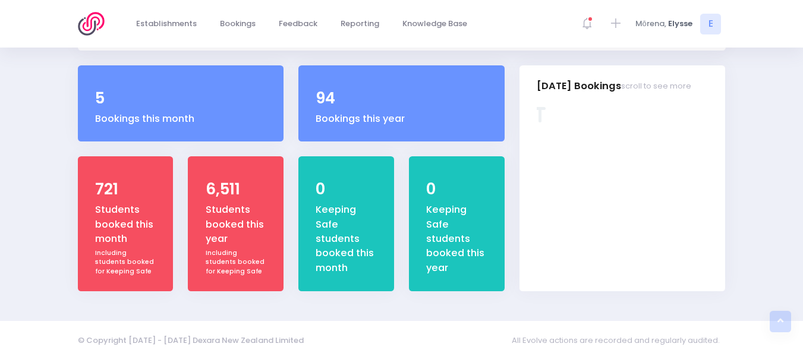
scroll to position [446, 0]
